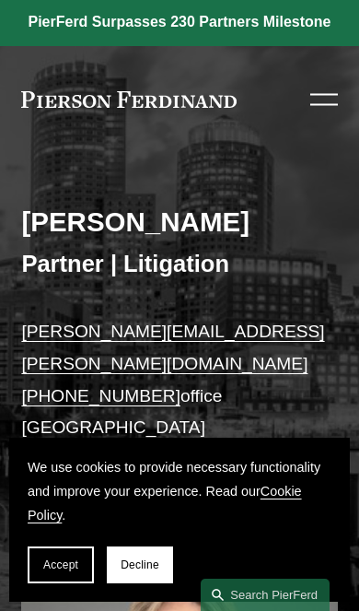
click at [316, 101] on div at bounding box center [325, 100] width 28 height 32
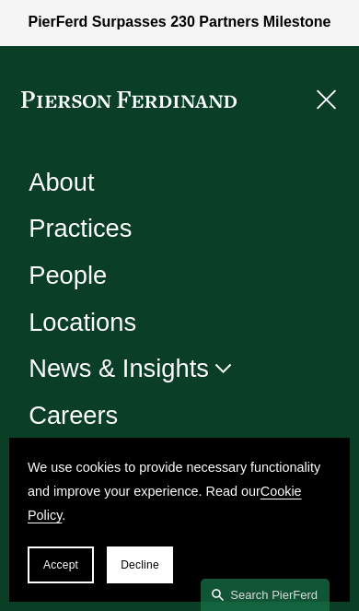
click at [109, 231] on link "Practices" at bounding box center [80, 228] width 103 height 25
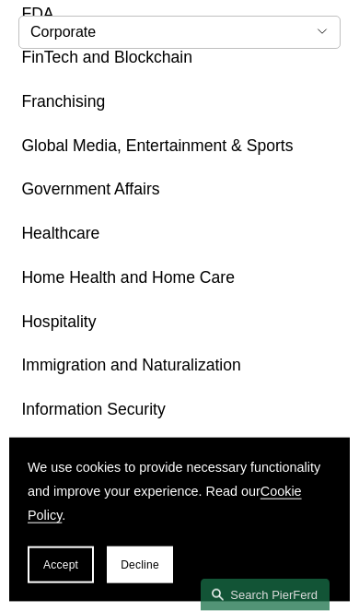
scroll to position [1380, 0]
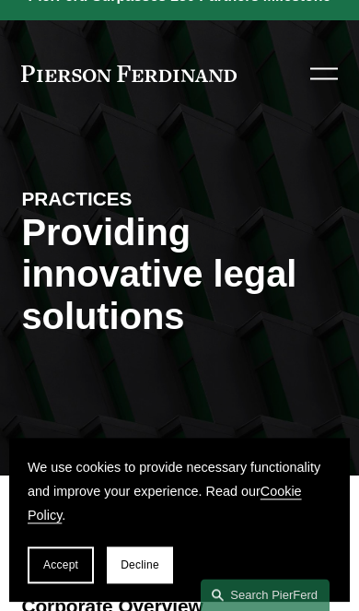
click at [308, 78] on button "Open Menu Close Menu" at bounding box center [321, 74] width 33 height 34
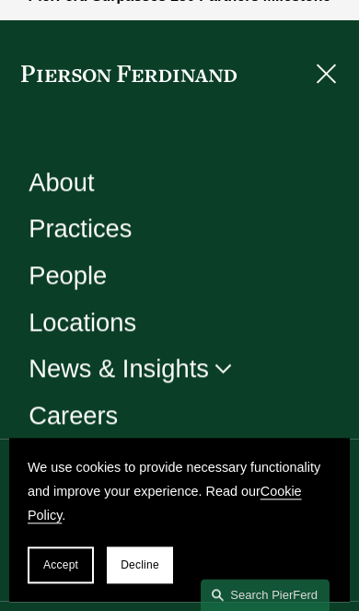
scroll to position [26, 0]
click at [170, 362] on link "Folder: News & Insights" at bounding box center [131, 368] width 205 height 25
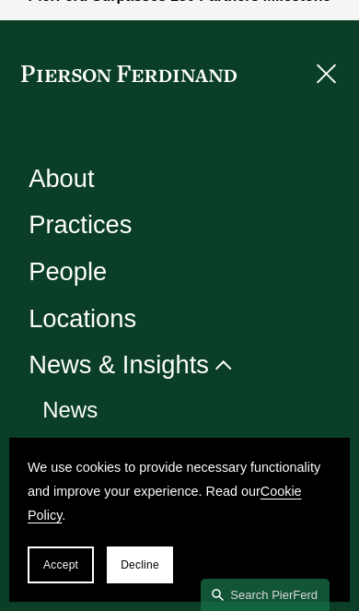
scroll to position [3, 0]
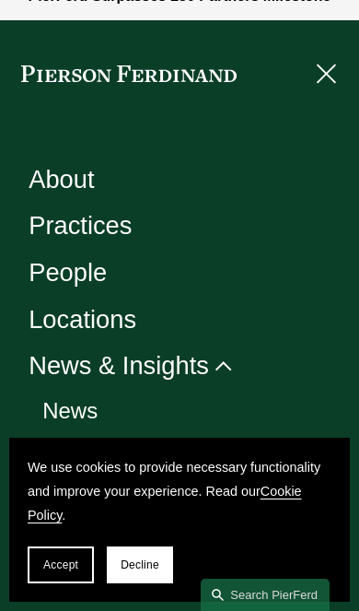
click at [99, 323] on link "Locations" at bounding box center [83, 318] width 108 height 25
click at [333, 69] on div at bounding box center [325, 74] width 28 height 32
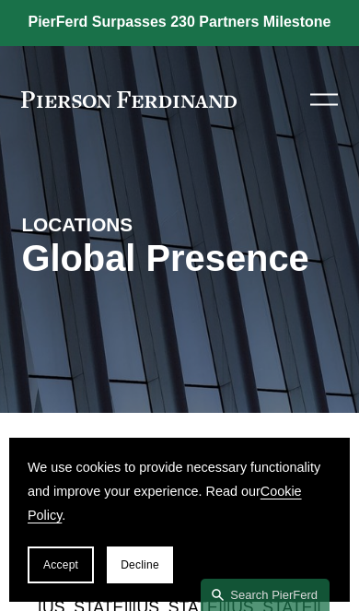
click at [311, 110] on div at bounding box center [325, 100] width 28 height 32
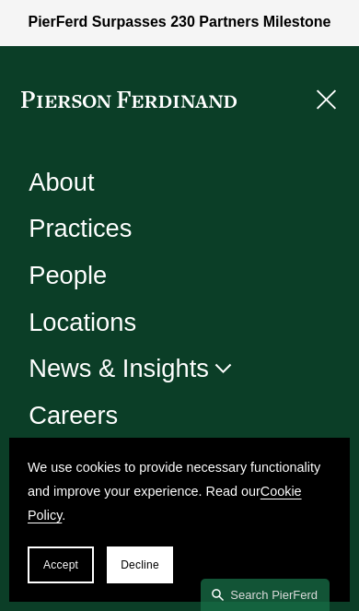
click at [87, 268] on link "People" at bounding box center [68, 275] width 78 height 25
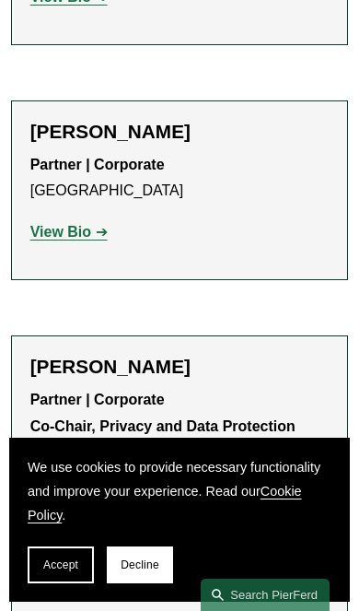
scroll to position [4801, 0]
